Goal: Navigation & Orientation: Find specific page/section

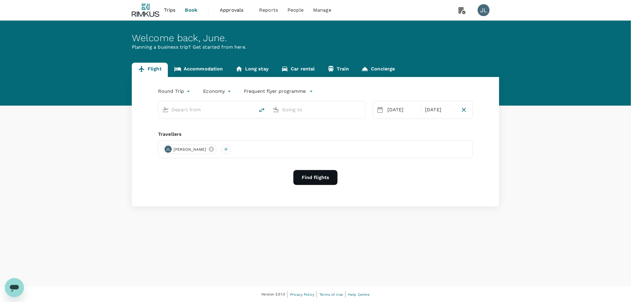
click at [173, 8] on span "Trips" at bounding box center [170, 10] width 12 height 7
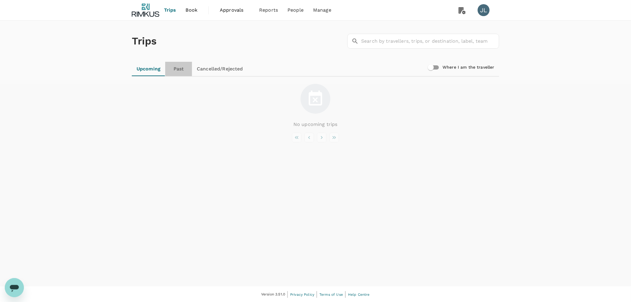
click at [178, 67] on link "Past" at bounding box center [178, 69] width 27 height 14
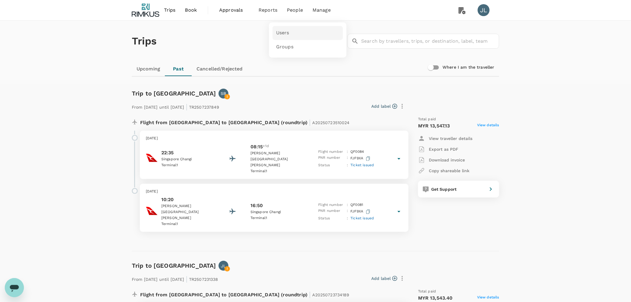
click at [284, 30] on span "Users" at bounding box center [282, 33] width 13 height 7
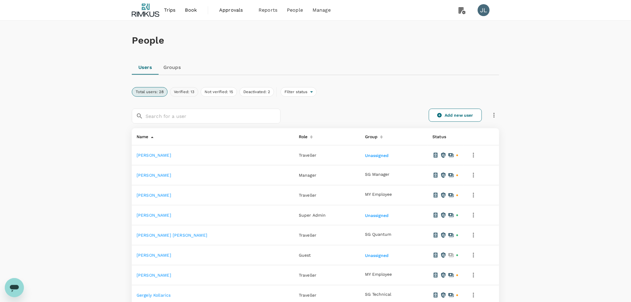
click at [183, 87] on button "Verified: 13" at bounding box center [184, 92] width 28 height 10
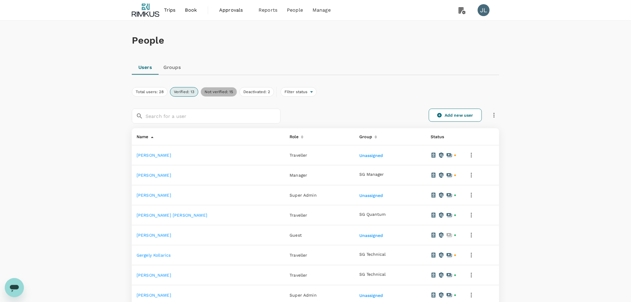
click at [223, 91] on button "Not verified: 15" at bounding box center [219, 92] width 36 height 10
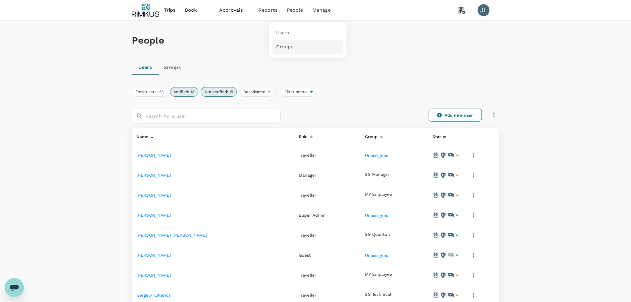
click at [287, 48] on span "Groups" at bounding box center [284, 47] width 17 height 7
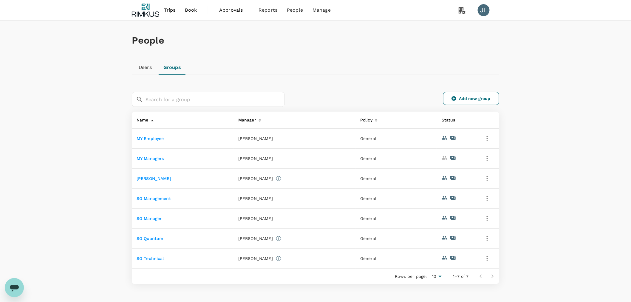
click at [148, 137] on link "MY Employee" at bounding box center [150, 138] width 27 height 5
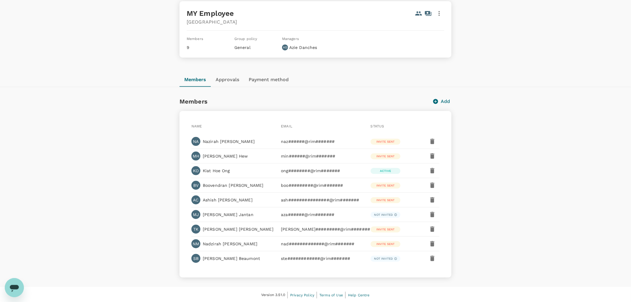
scroll to position [42, 0]
click at [217, 260] on p "[PERSON_NAME]" at bounding box center [231, 258] width 57 height 6
click at [394, 257] on icon at bounding box center [395, 257] width 3 height 7
click at [340, 259] on p "ste############@rim#######" at bounding box center [322, 258] width 83 height 6
click at [191, 256] on div "SB" at bounding box center [195, 257] width 9 height 9
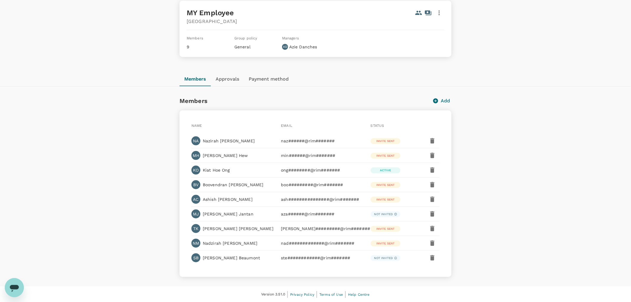
click at [191, 256] on div "SB" at bounding box center [195, 257] width 9 height 9
click at [196, 255] on div "SB" at bounding box center [195, 257] width 9 height 9
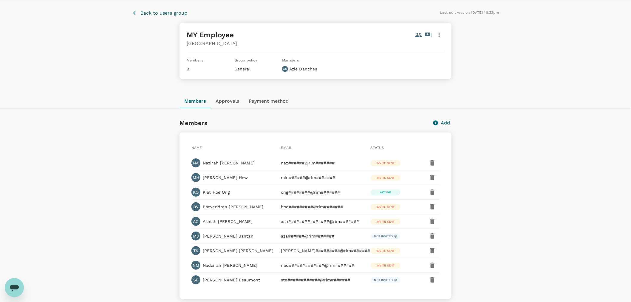
scroll to position [0, 0]
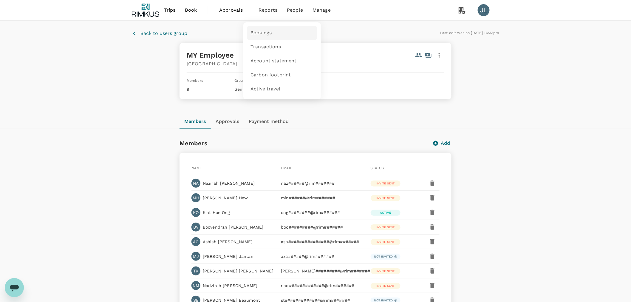
click at [273, 33] on link "Bookings" at bounding box center [282, 33] width 70 height 14
